Goal: Task Accomplishment & Management: Complete application form

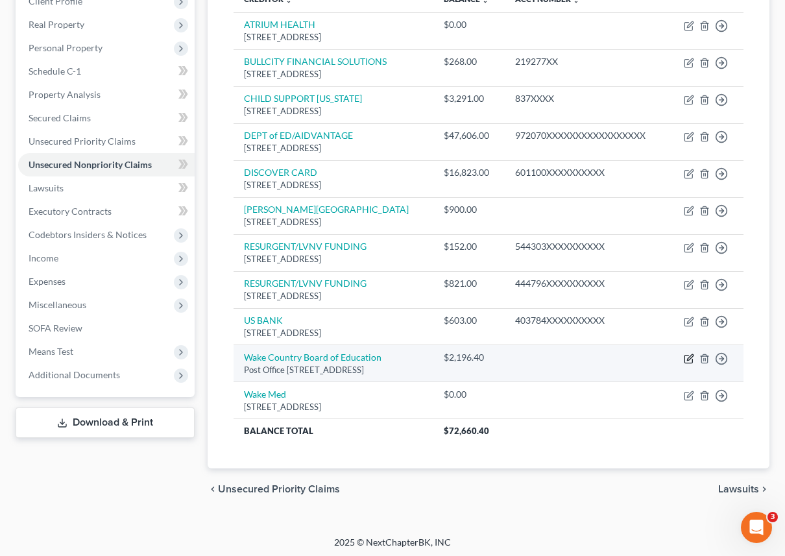
click at [686, 355] on icon "button" at bounding box center [689, 359] width 10 height 10
select select "28"
select select "0"
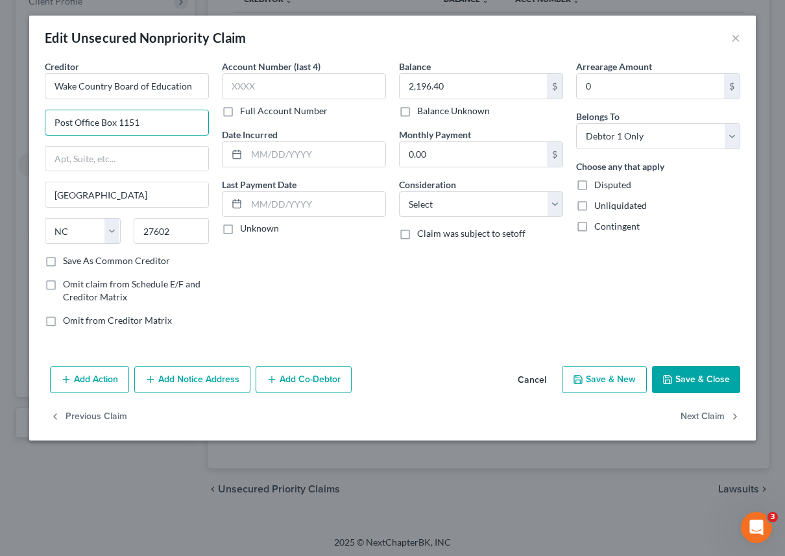
drag, startPoint x: 147, startPoint y: 126, endPoint x: -11, endPoint y: 126, distance: 157.6
click at [0, 126] on html "Home New Case Client Portal [PERSON_NAME] Bankruptcy Clinic [EMAIL_ADDRESS][DOM…" at bounding box center [392, 183] width 785 height 751
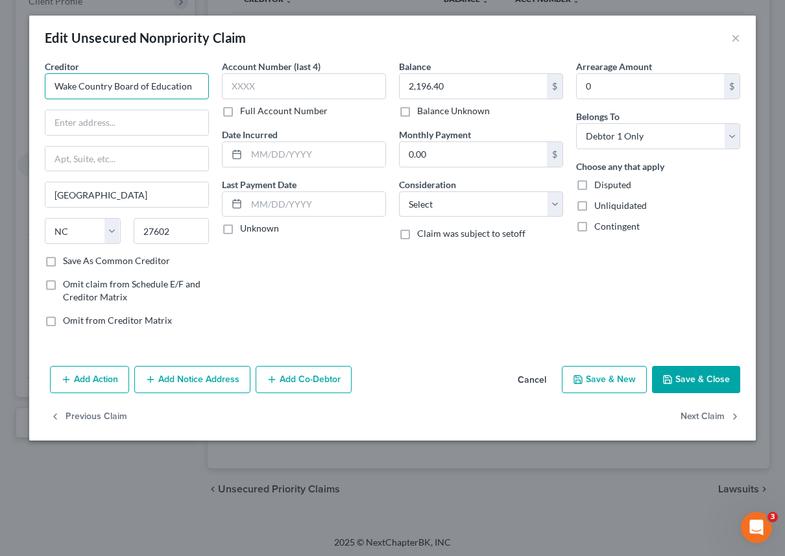
drag, startPoint x: 199, startPoint y: 88, endPoint x: 114, endPoint y: 92, distance: 85.7
click at [114, 92] on input "Wake Country Board of Education" at bounding box center [127, 86] width 164 height 26
type input "Wake Country Public School System"
click at [139, 120] on input "text" at bounding box center [126, 122] width 163 height 25
type input "T"
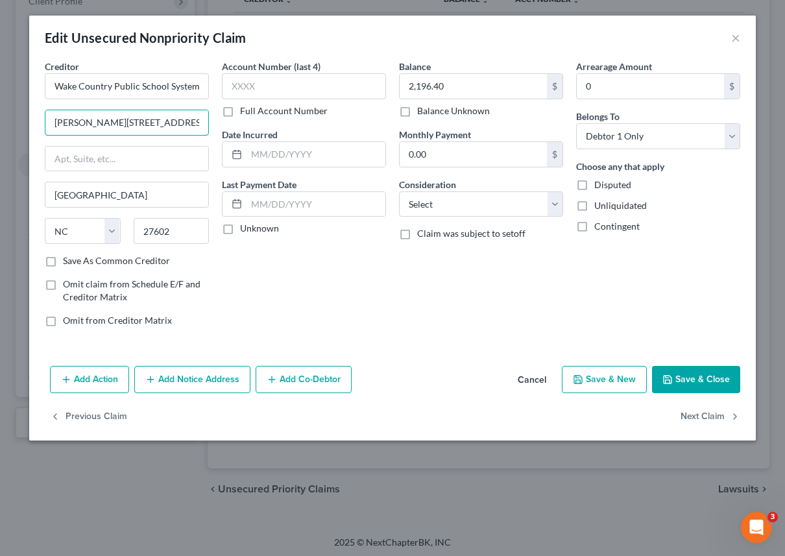
type input "[PERSON_NAME][STREET_ADDRESS]"
click at [681, 382] on button "Save & Close" at bounding box center [696, 379] width 88 height 27
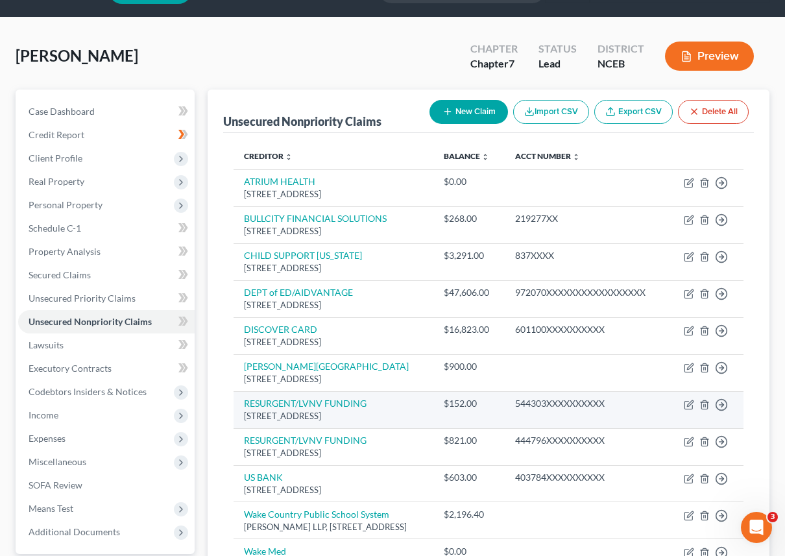
scroll to position [86, 0]
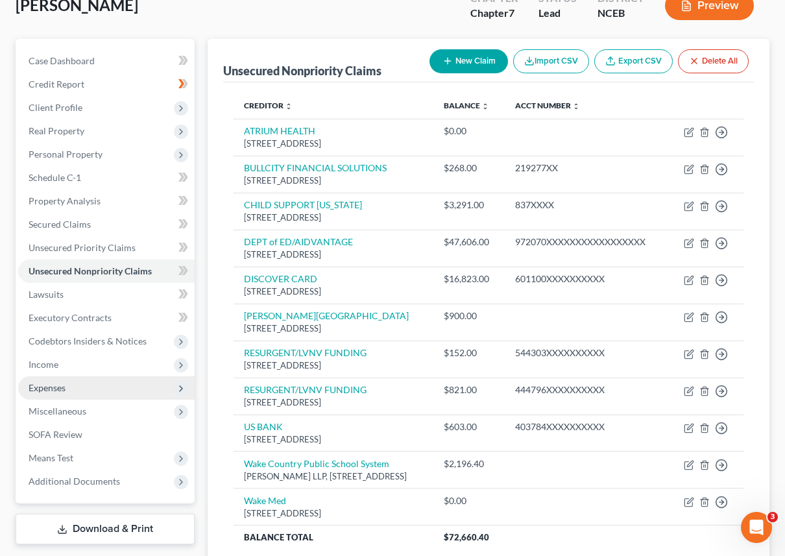
click at [106, 383] on span "Expenses" at bounding box center [106, 387] width 176 height 23
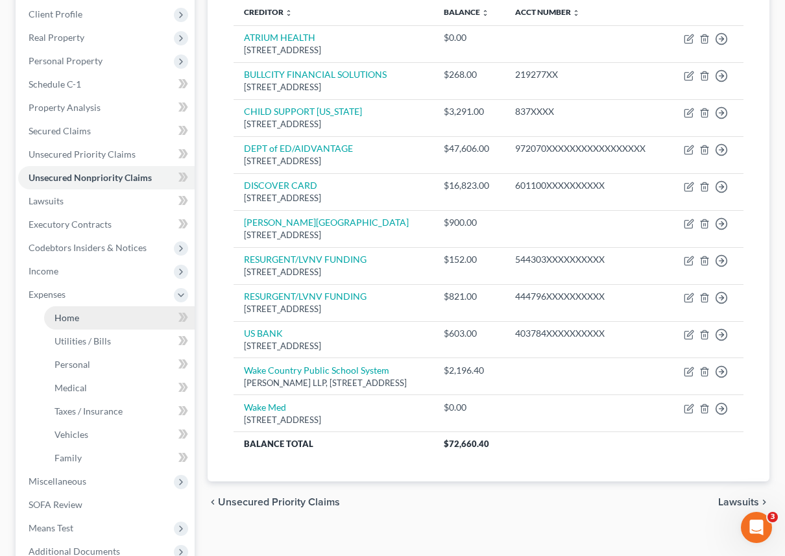
scroll to position [184, 0]
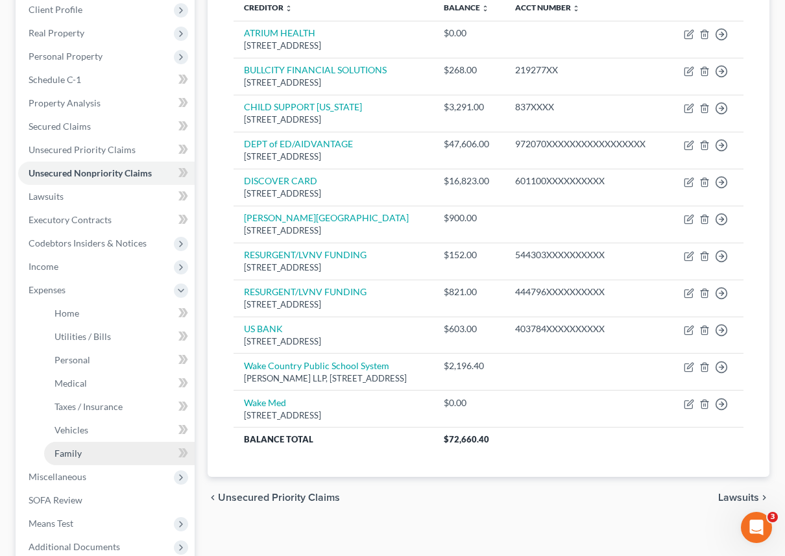
click at [108, 442] on link "Family" at bounding box center [119, 453] width 150 height 23
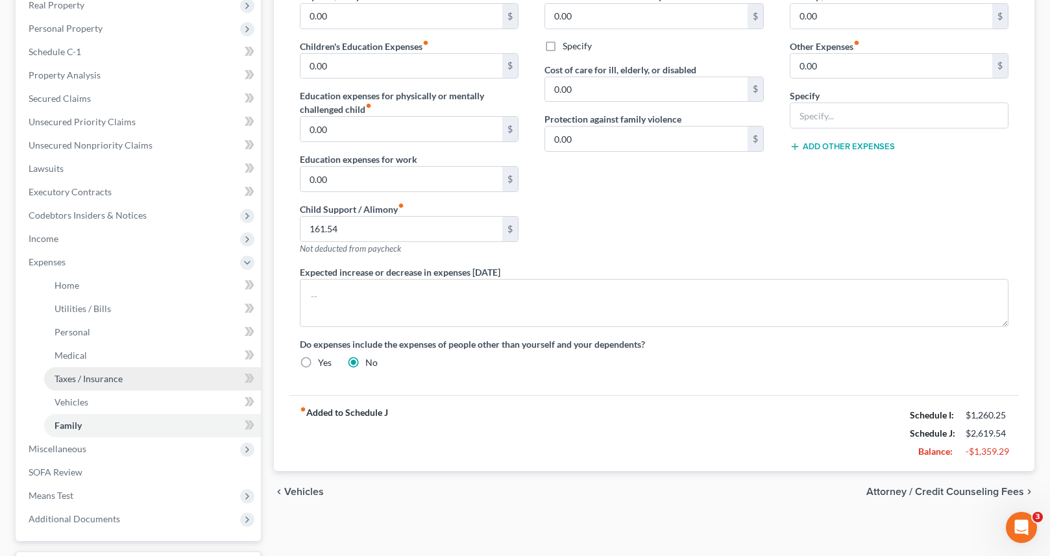
click at [182, 379] on link "Taxes / Insurance" at bounding box center [152, 378] width 217 height 23
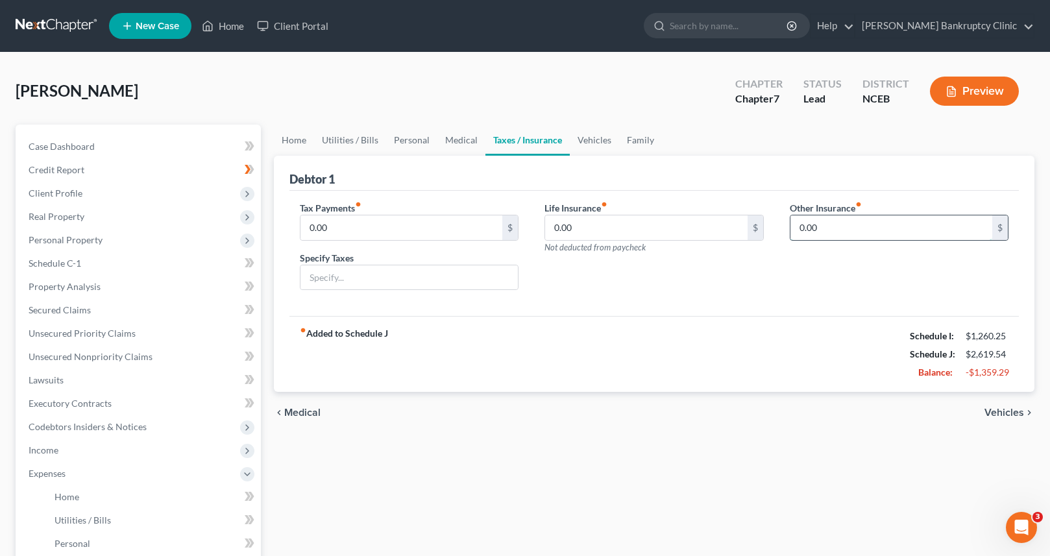
click at [784, 223] on input "0.00" at bounding box center [891, 227] width 202 height 25
click at [466, 147] on link "Medical" at bounding box center [461, 140] width 48 height 31
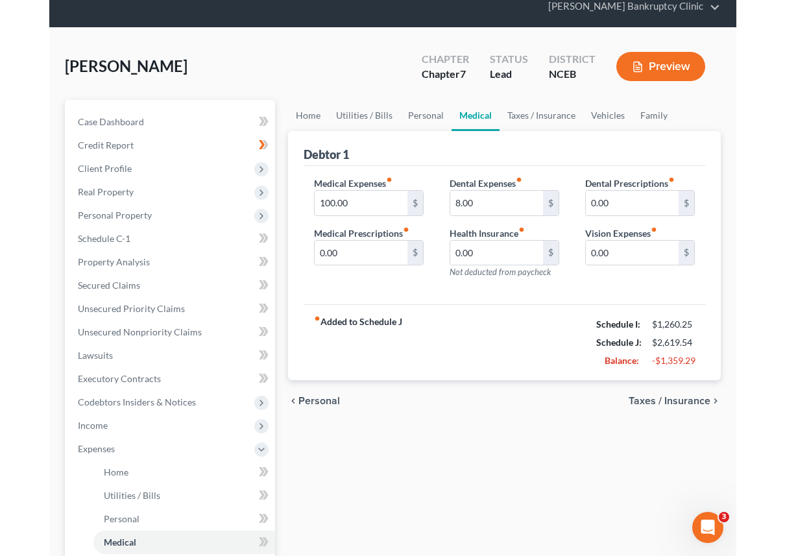
scroll to position [36, 0]
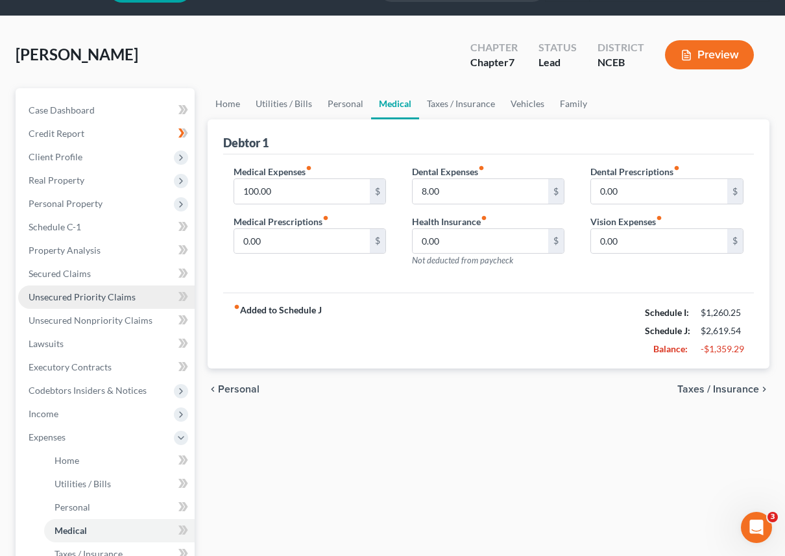
click at [86, 302] on link "Unsecured Priority Claims" at bounding box center [106, 296] width 176 height 23
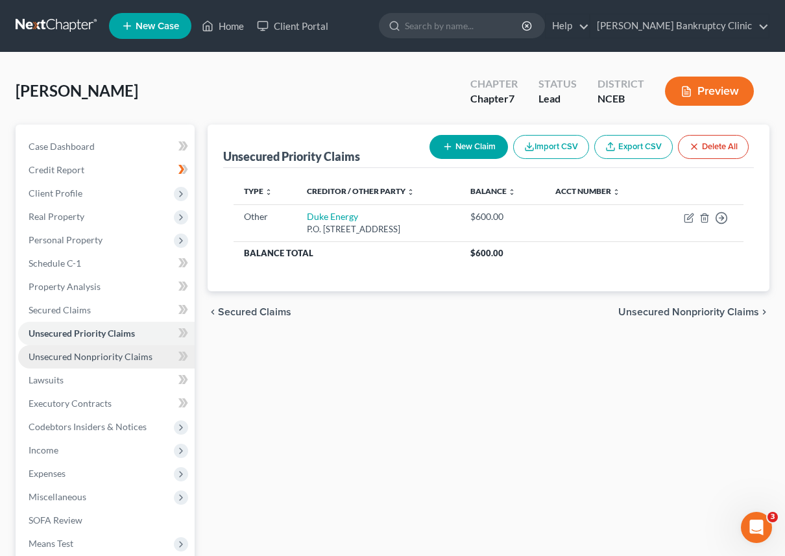
click at [63, 363] on link "Unsecured Nonpriority Claims" at bounding box center [106, 356] width 176 height 23
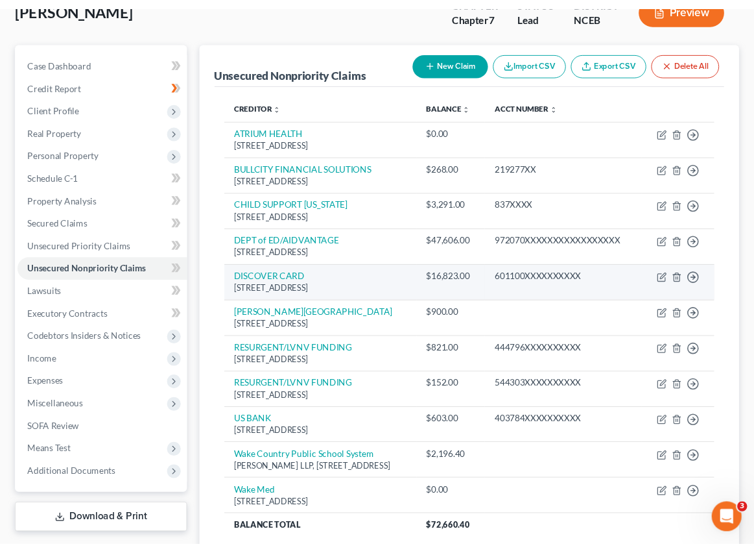
scroll to position [105, 0]
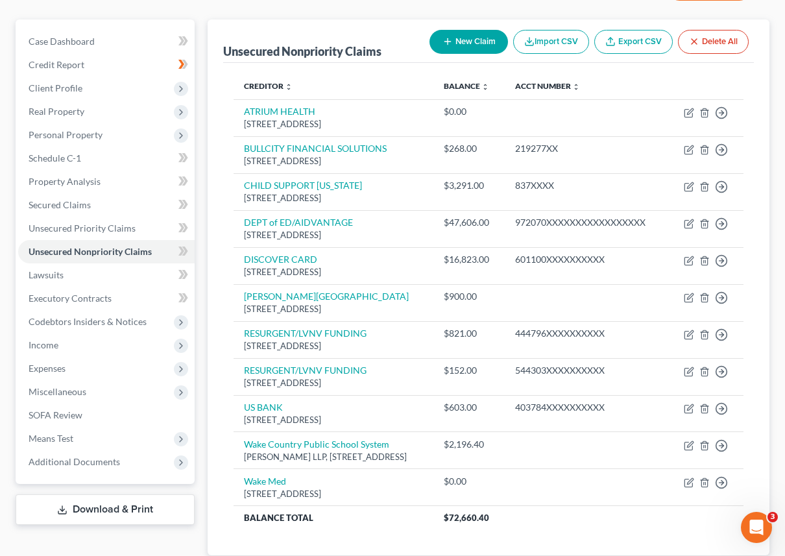
click at [442, 45] on icon "button" at bounding box center [447, 41] width 10 height 10
select select "0"
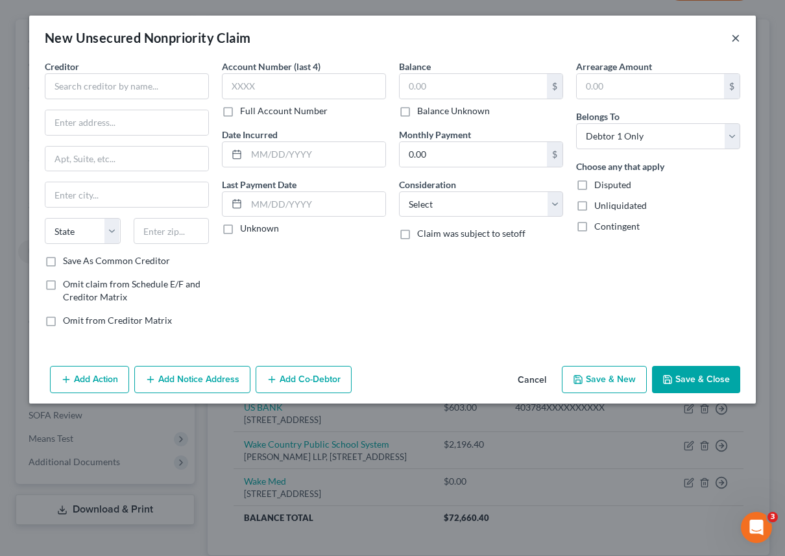
click at [735, 32] on button "×" at bounding box center [735, 38] width 9 height 16
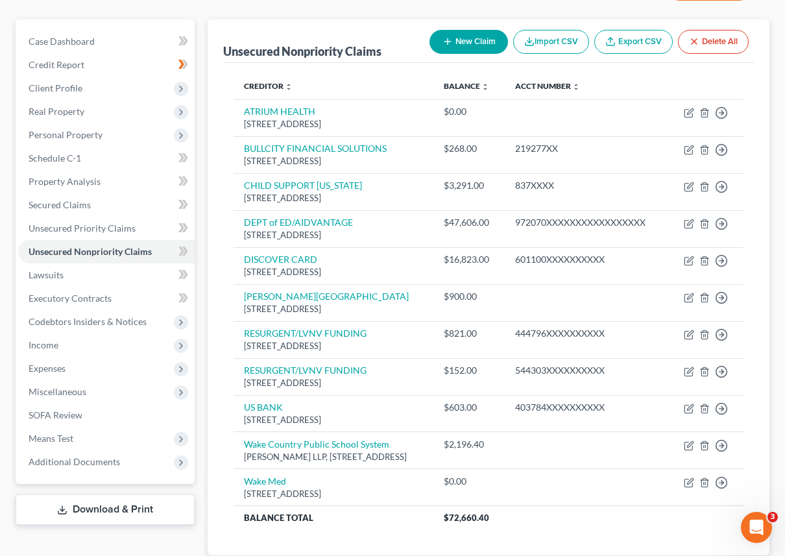
click at [451, 30] on button "New Claim" at bounding box center [468, 42] width 78 height 24
select select "0"
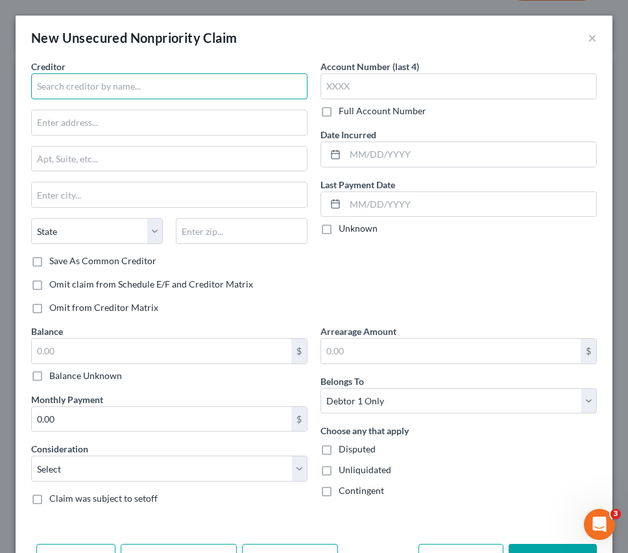
click at [71, 81] on input "text" at bounding box center [169, 86] width 276 height 26
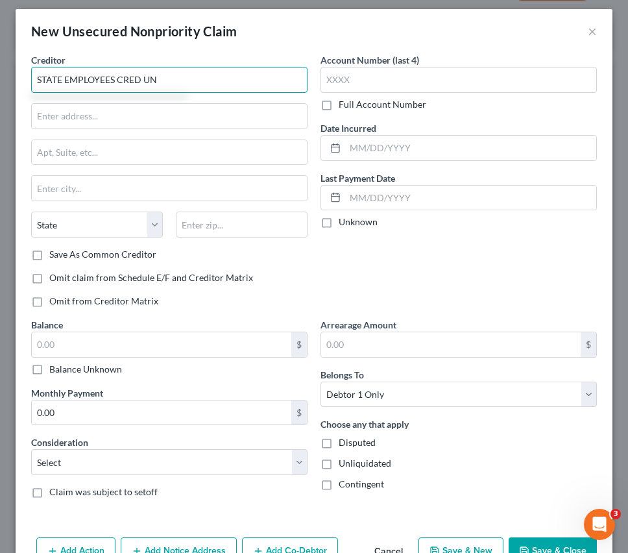
type input "STATE EMPLOYEES CRED UN"
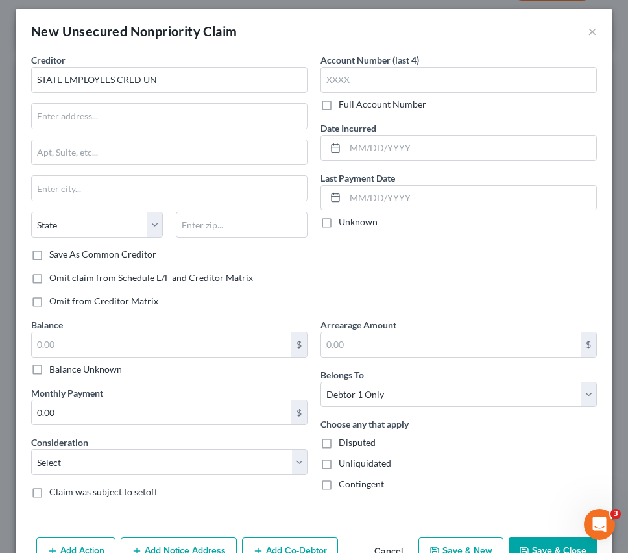
click at [339, 106] on label "Full Account Number" at bounding box center [383, 104] width 88 height 13
click at [344, 106] on input "Full Account Number" at bounding box center [348, 102] width 8 height 8
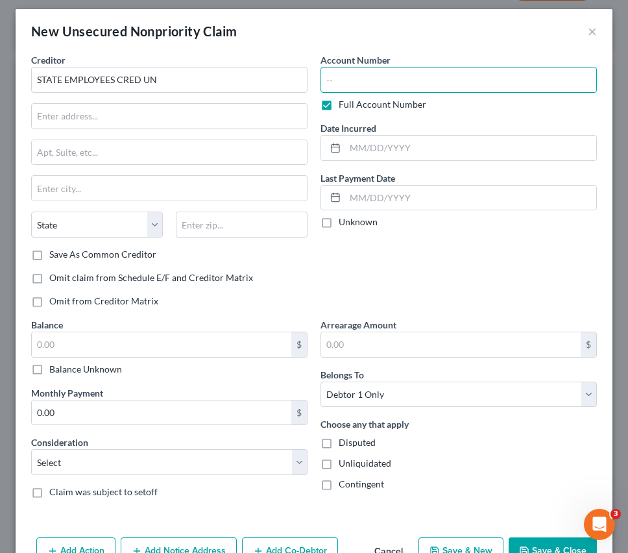
click at [335, 80] on input "text" at bounding box center [458, 80] width 276 height 26
paste input "642488XXXX"
type input "642488XXXX"
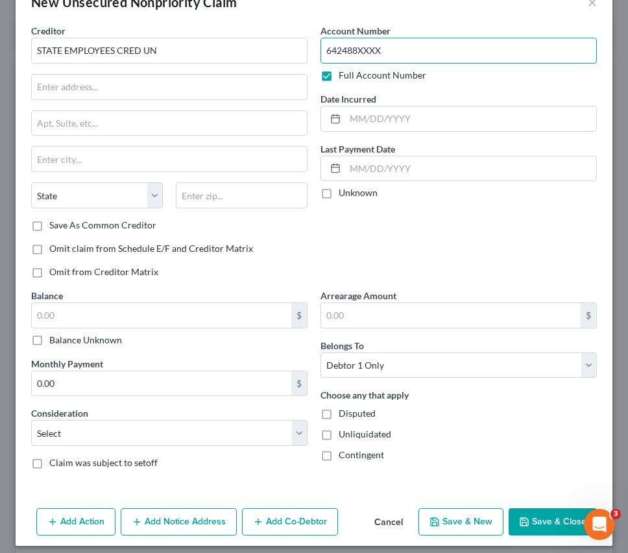
scroll to position [36, 0]
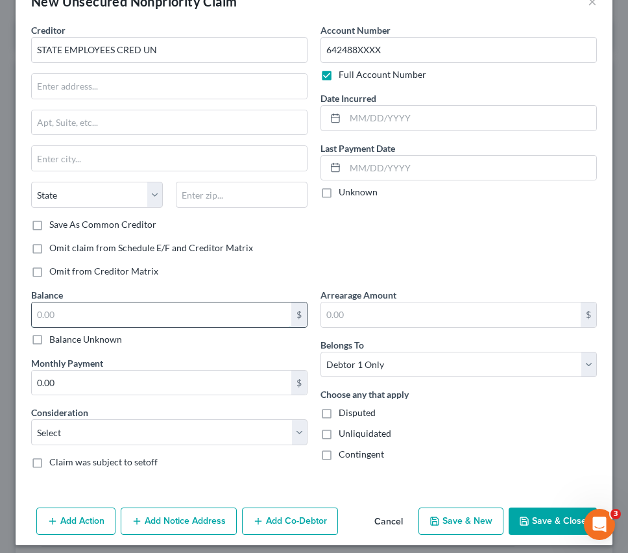
click at [197, 307] on input "text" at bounding box center [161, 314] width 259 height 25
click at [221, 301] on div "Balance 0.00 $ Balance Unknown Balance Undetermined 0 $ Balance Unknown" at bounding box center [169, 317] width 276 height 58
click at [215, 313] on input "0" at bounding box center [161, 314] width 259 height 25
type input "0.00"
click at [486, 280] on div "Account Number 642488XXXX Full Account Number Date Incurred Last Payment Date U…" at bounding box center [458, 155] width 289 height 265
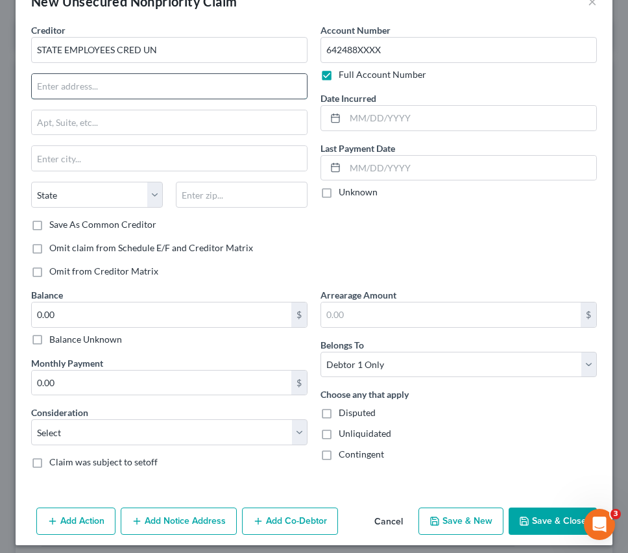
click at [182, 80] on input "text" at bounding box center [169, 86] width 275 height 25
type input "PO BOX 25279"
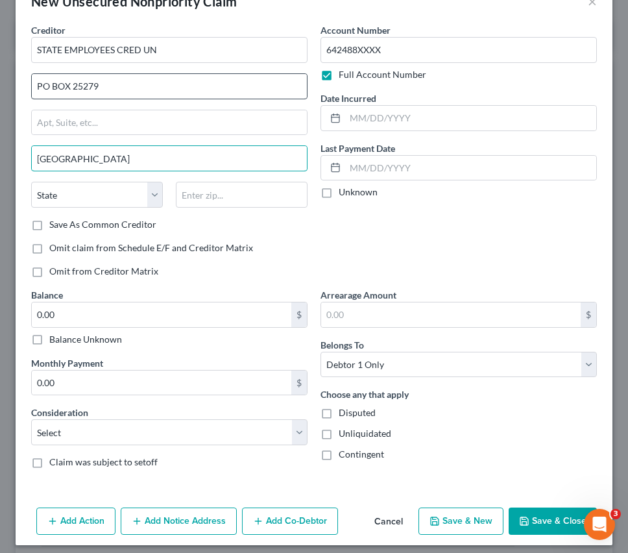
type input "[GEOGRAPHIC_DATA]"
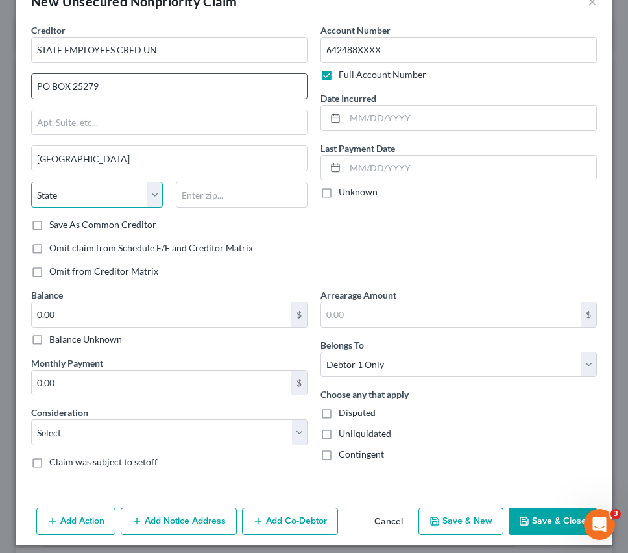
select select "28"
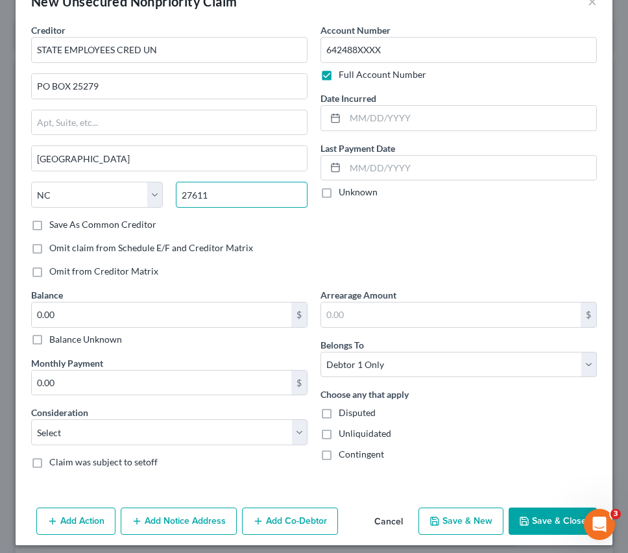
scroll to position [44, 0]
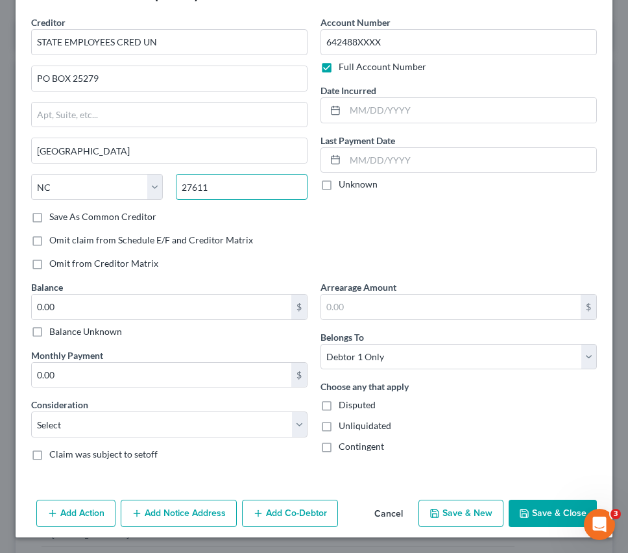
type input "27611"
click at [544, 507] on button "Save & Close" at bounding box center [553, 512] width 88 height 27
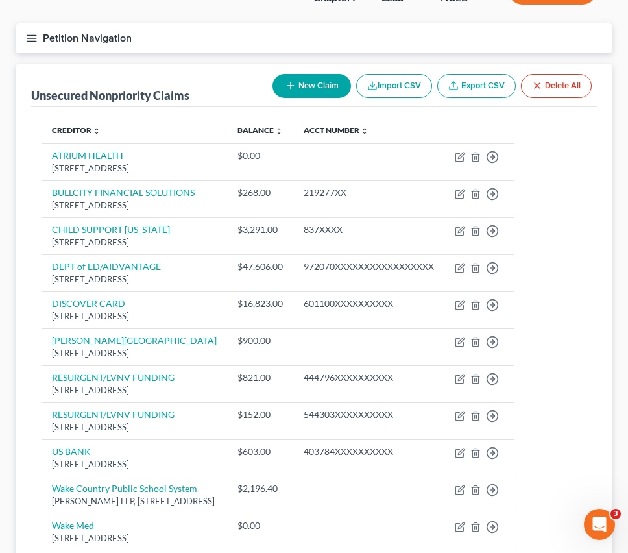
scroll to position [76, 0]
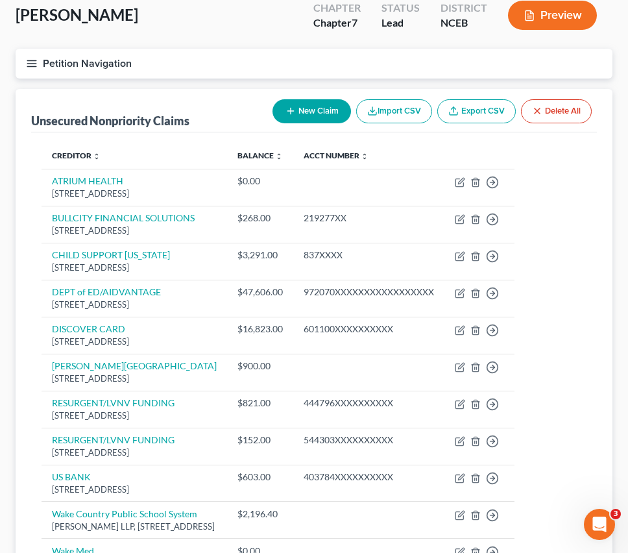
click at [303, 118] on button "New Claim" at bounding box center [311, 111] width 78 height 24
select select "0"
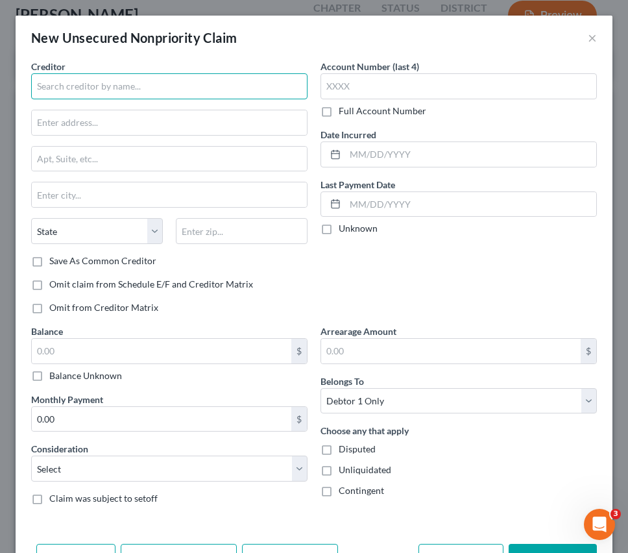
click at [237, 84] on input "text" at bounding box center [169, 86] width 276 height 26
type input "R"
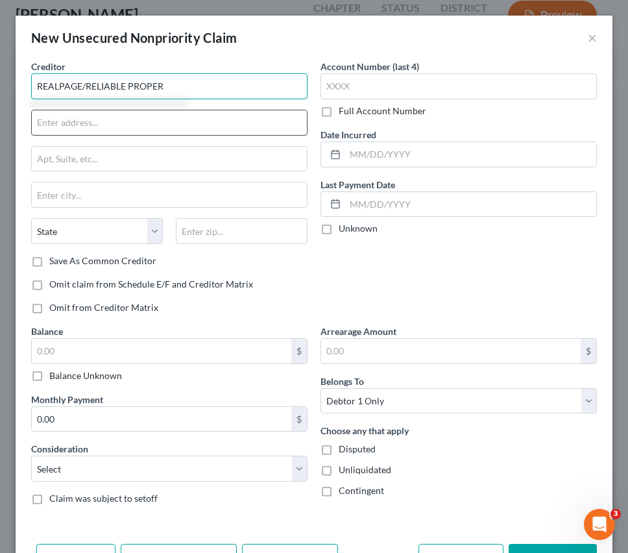
type input "REALPAGE/RELIABLE PROPER"
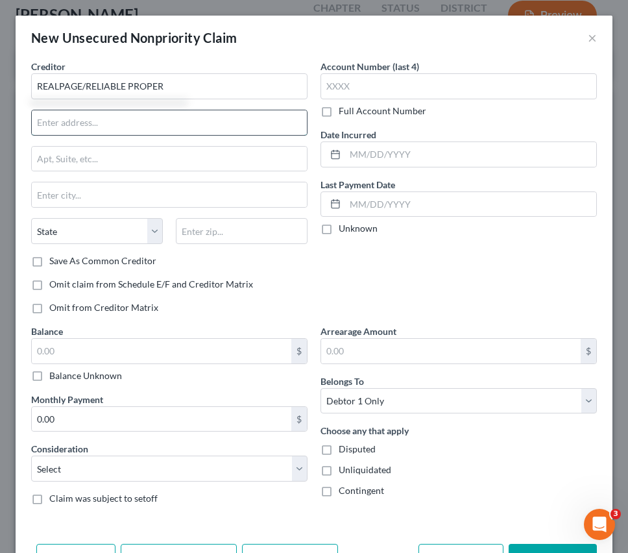
click at [128, 125] on input "text" at bounding box center [169, 122] width 275 height 25
click at [339, 110] on label "Full Account Number" at bounding box center [383, 110] width 88 height 13
click at [344, 110] on input "Full Account Number" at bounding box center [348, 108] width 8 height 8
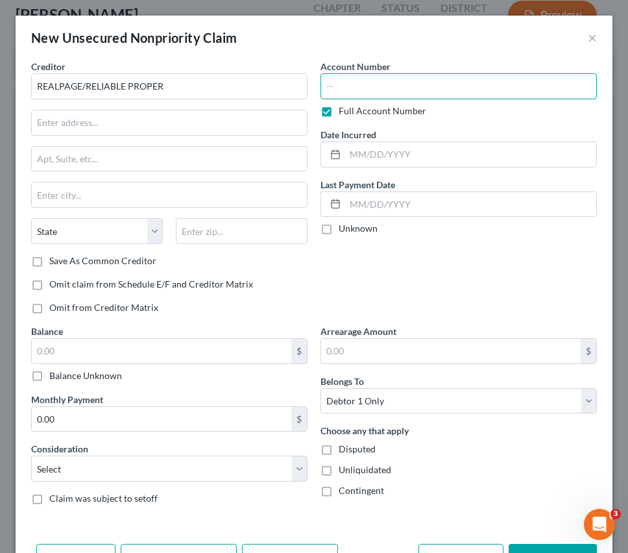
click at [333, 88] on input "text" at bounding box center [458, 86] width 276 height 26
paste input "5235Y3XXXXXXXXXXXX"
type input "5235Y3XXXXXXXXXXXX"
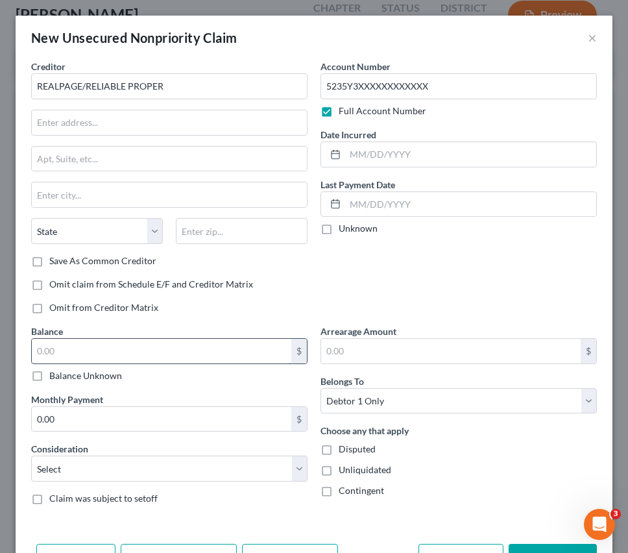
click at [185, 354] on input "text" at bounding box center [161, 351] width 259 height 25
type input "0.00"
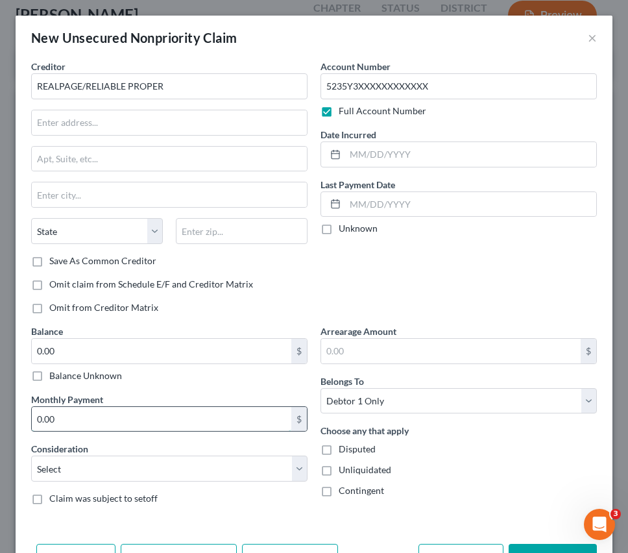
click at [127, 419] on input "0.00" at bounding box center [161, 419] width 259 height 25
click at [182, 125] on input "text" at bounding box center [169, 122] width 275 height 25
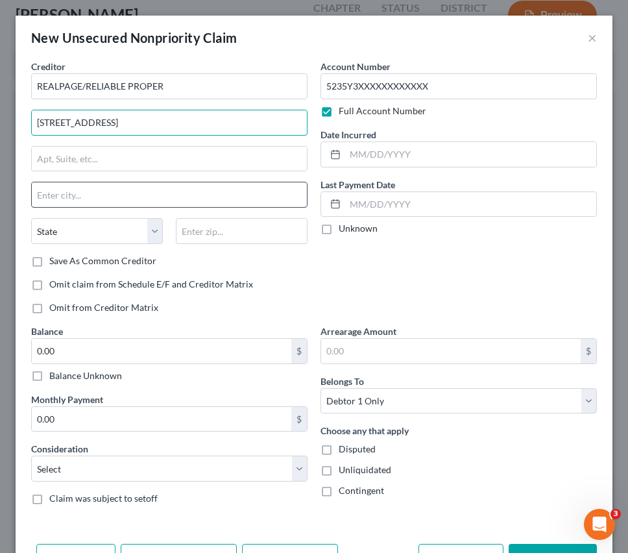
type input "[STREET_ADDRESS]"
click at [77, 194] on input "text" at bounding box center [169, 194] width 275 height 25
type input "[PERSON_NAME]"
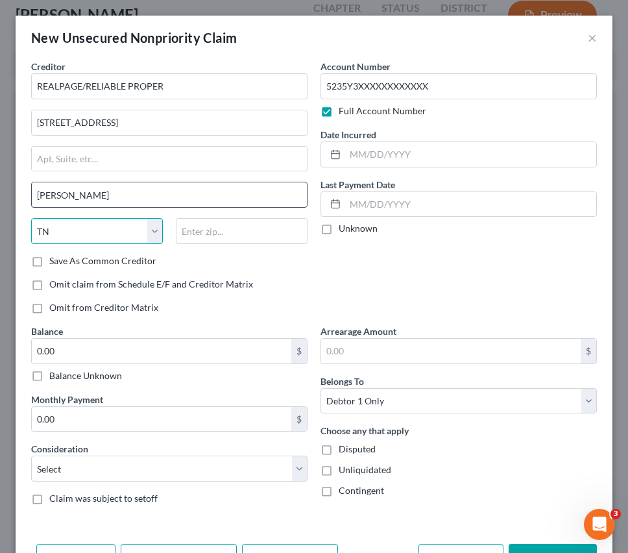
select select "45"
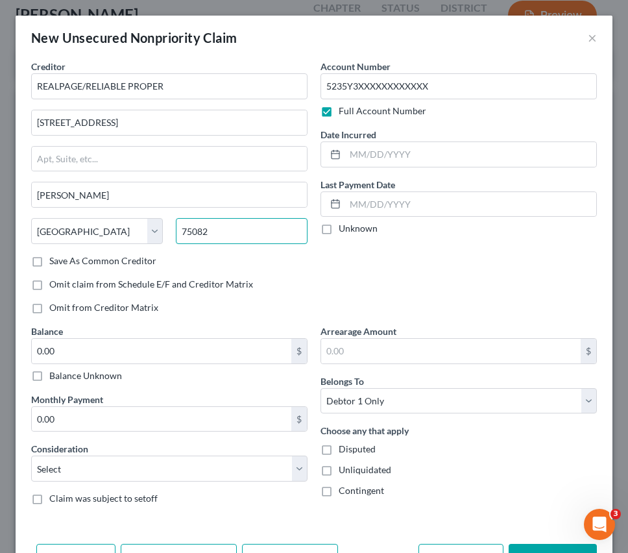
scroll to position [44, 0]
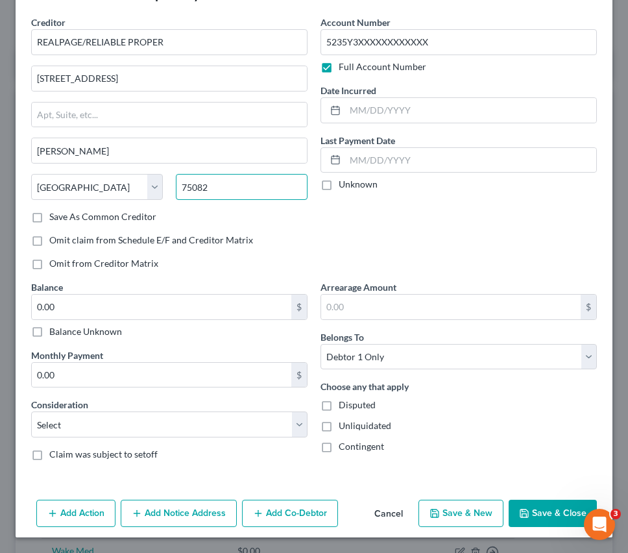
type input "75082"
click at [538, 509] on button "Save & Close" at bounding box center [553, 512] width 88 height 27
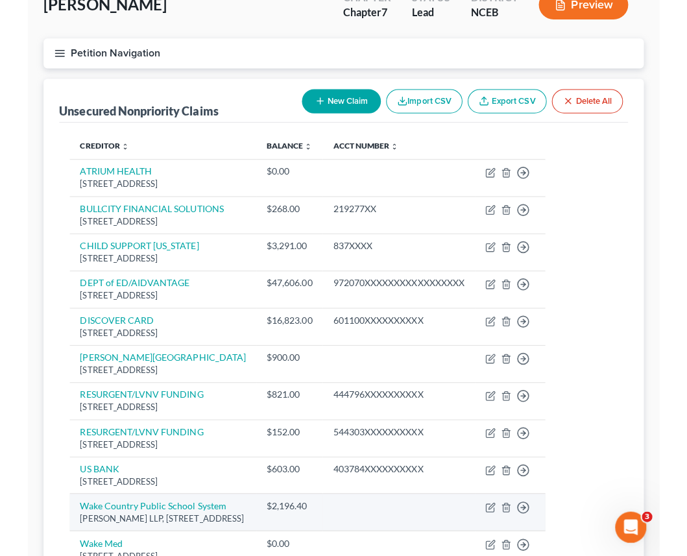
scroll to position [0, 0]
